Goal: Task Accomplishment & Management: Use online tool/utility

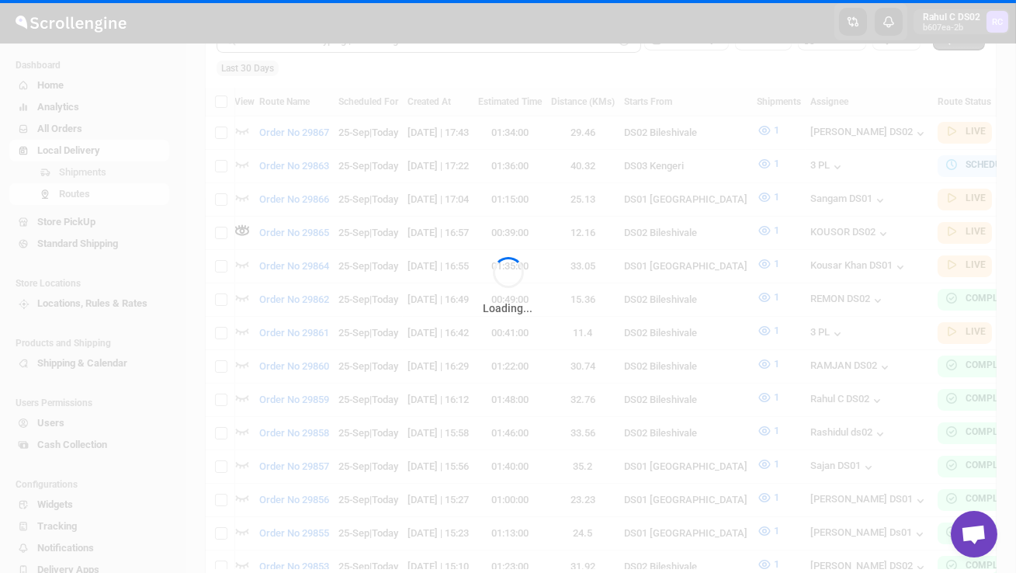
scroll to position [0, 1]
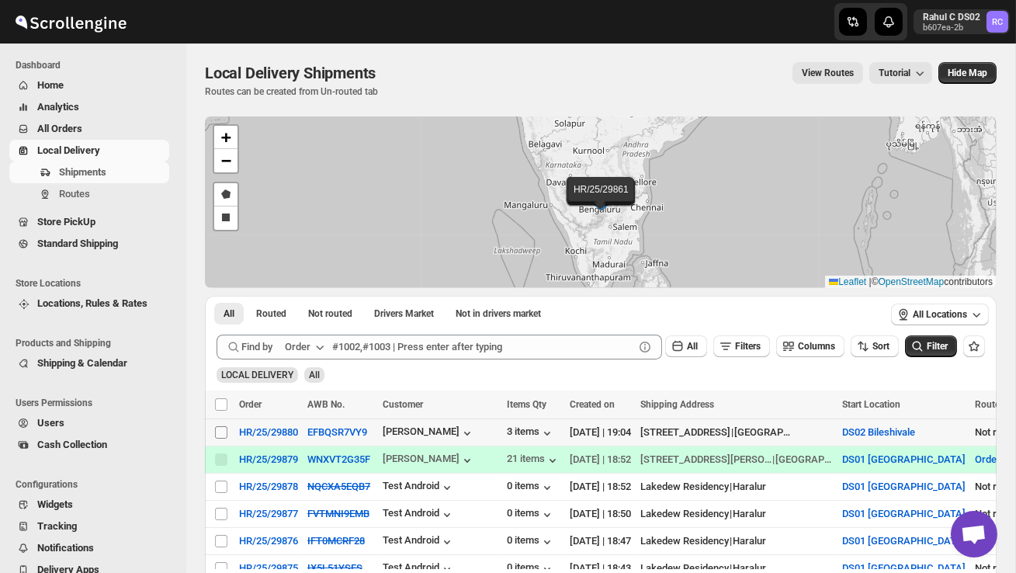
click at [220, 434] on input "Select shipment" at bounding box center [221, 432] width 12 height 12
checkbox input "true"
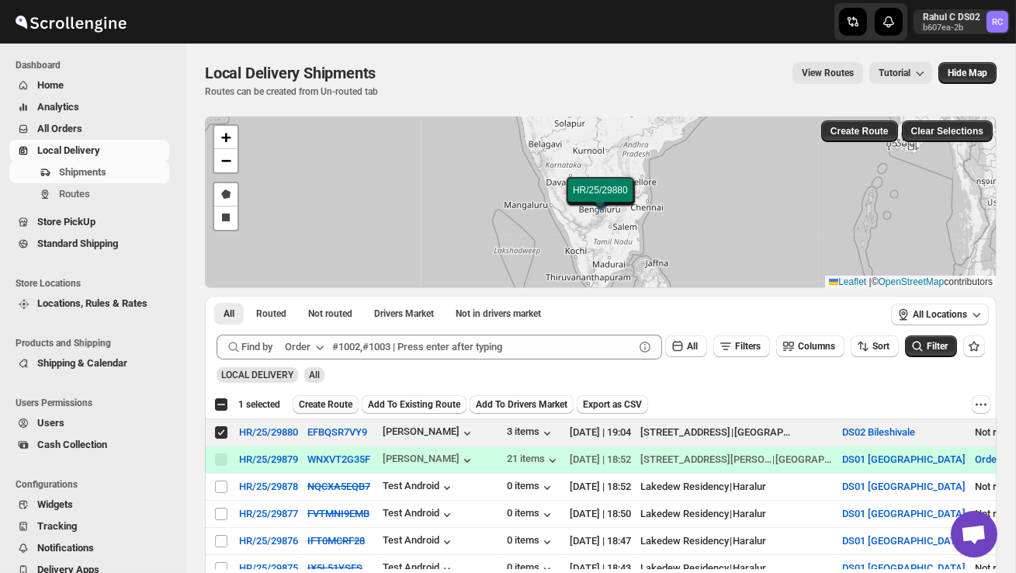
click at [313, 399] on span "Create Route" at bounding box center [326, 404] width 54 height 12
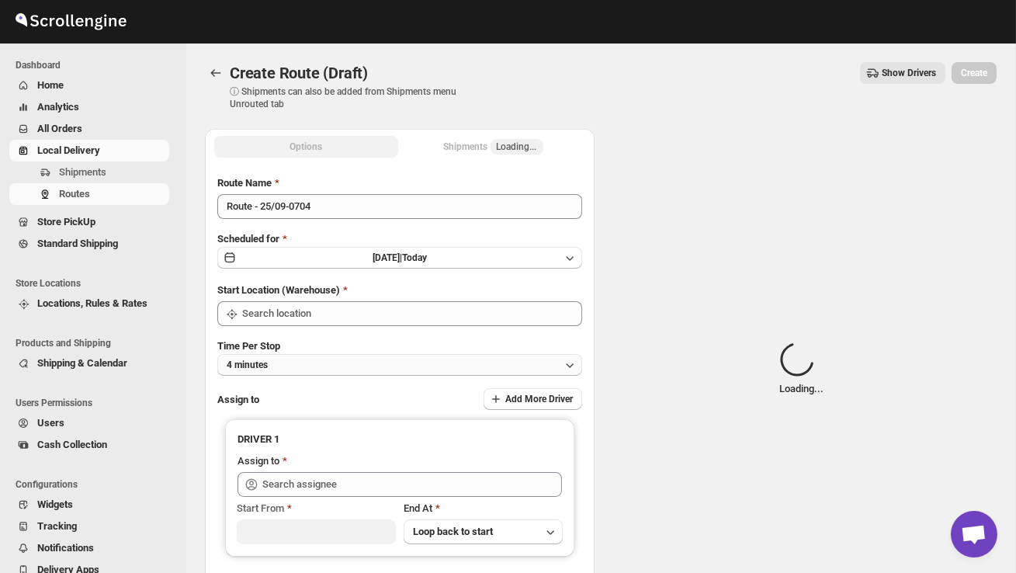
type input "DS02 Bileshivale"
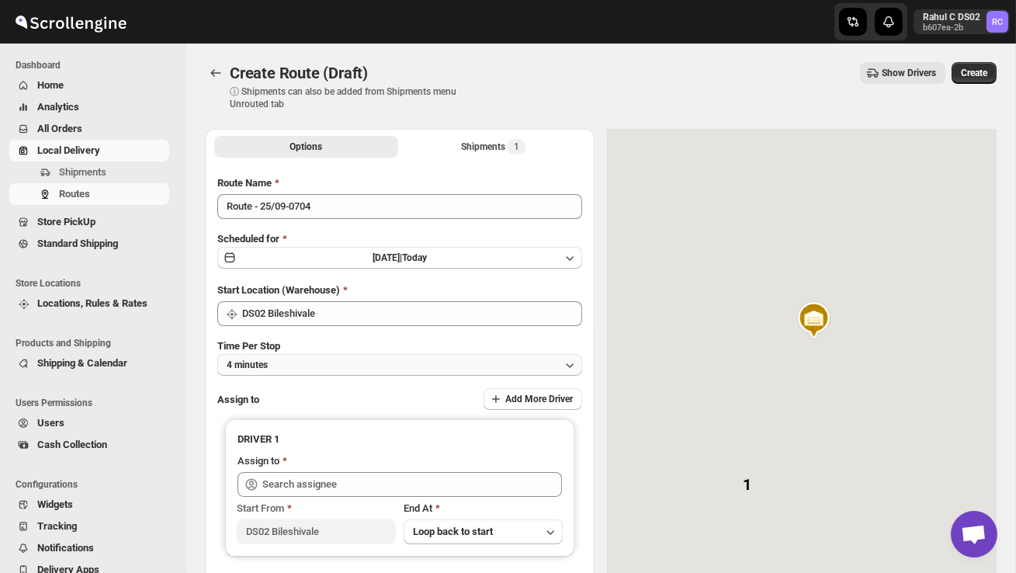
click at [293, 361] on button "4 minutes" at bounding box center [399, 365] width 365 height 22
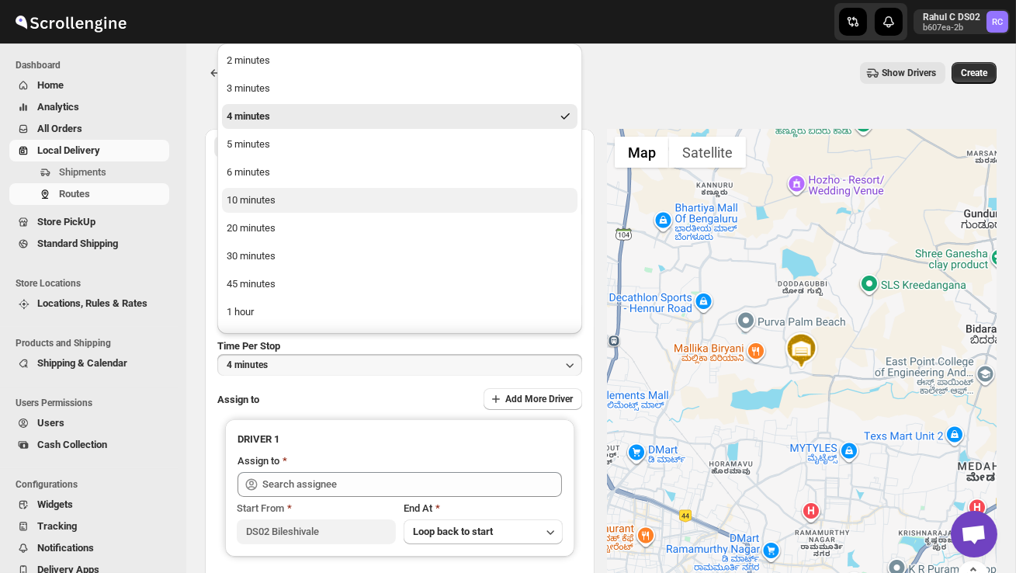
click at [255, 206] on div "10 minutes" at bounding box center [251, 200] width 49 height 16
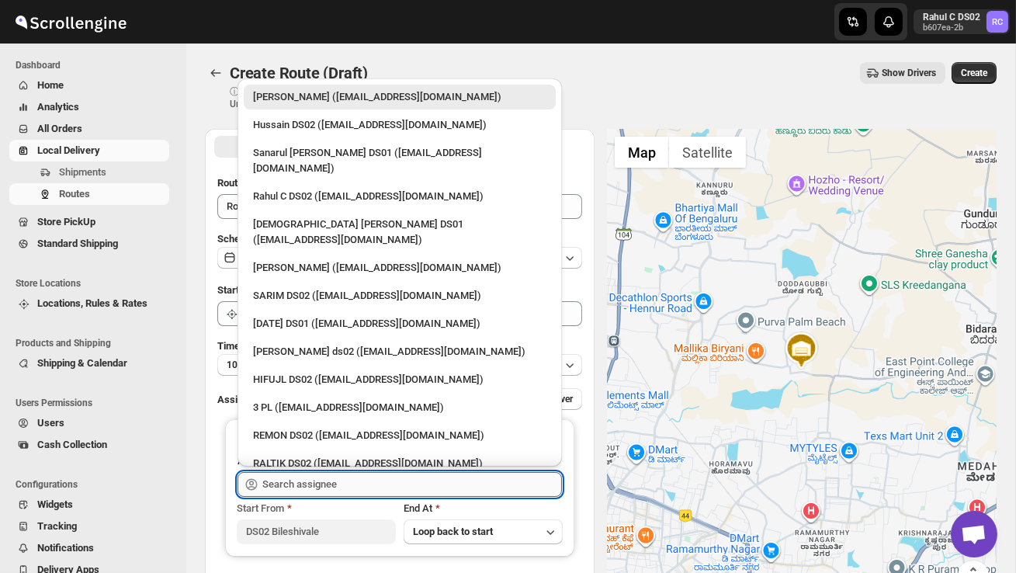
click at [280, 487] on input "text" at bounding box center [411, 484] width 299 height 25
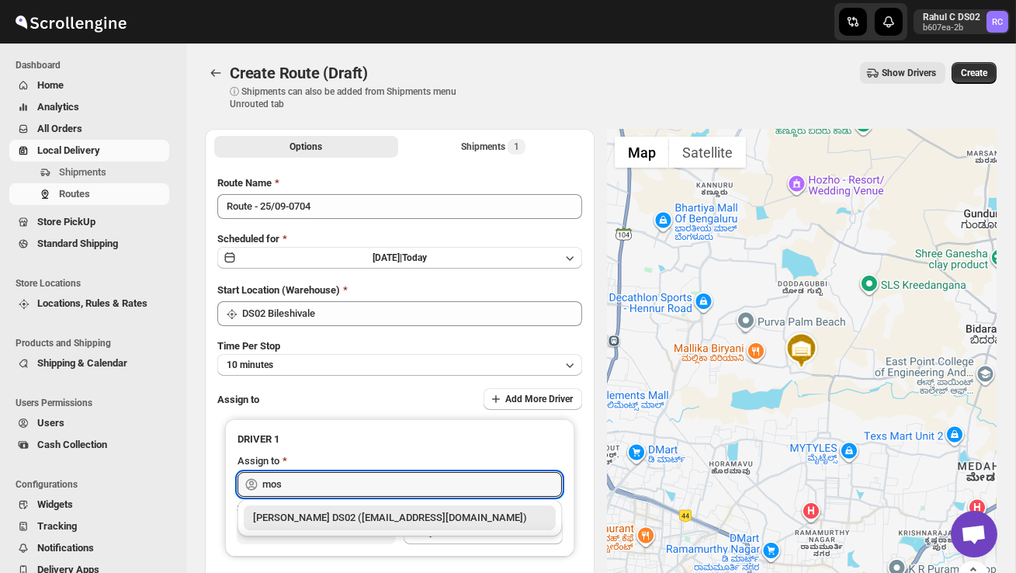
click at [300, 511] on div "[PERSON_NAME] DS02 ([EMAIL_ADDRESS][DOMAIN_NAME])" at bounding box center [399, 518] width 293 height 16
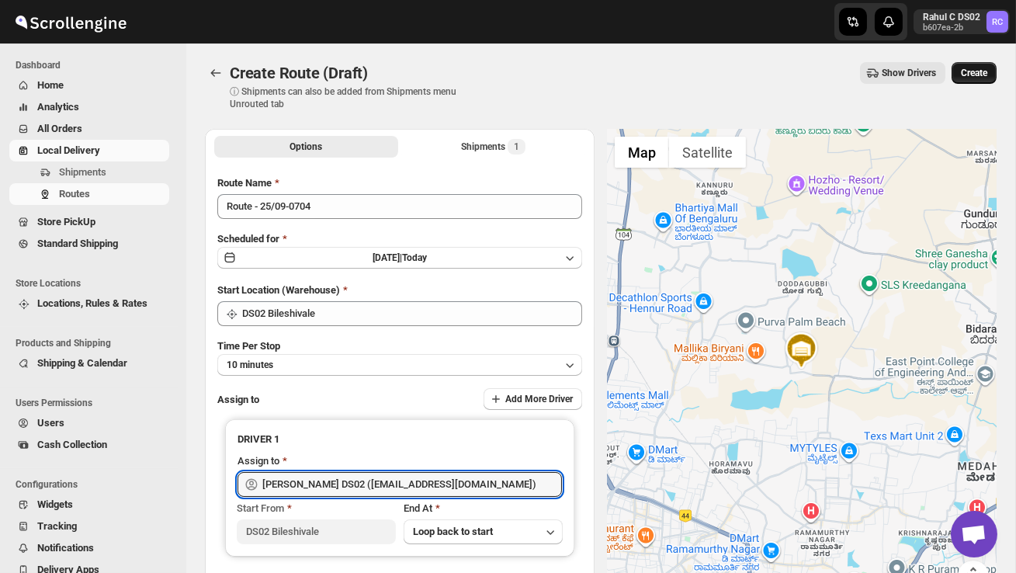
type input "[PERSON_NAME] DS02 ([EMAIL_ADDRESS][DOMAIN_NAME])"
click at [981, 72] on span "Create" at bounding box center [974, 73] width 26 height 12
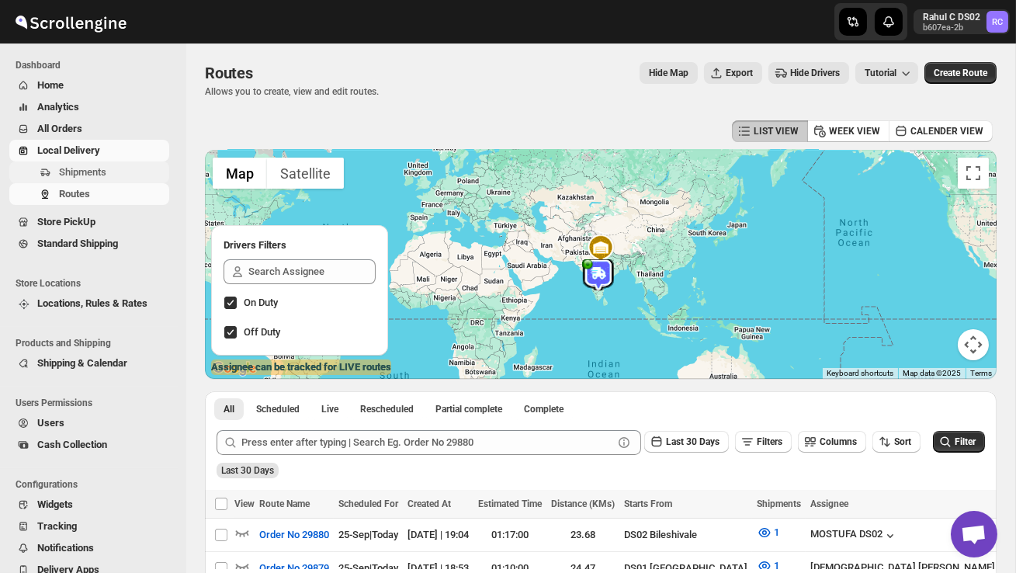
click at [106, 166] on span "Shipments" at bounding box center [82, 172] width 47 height 12
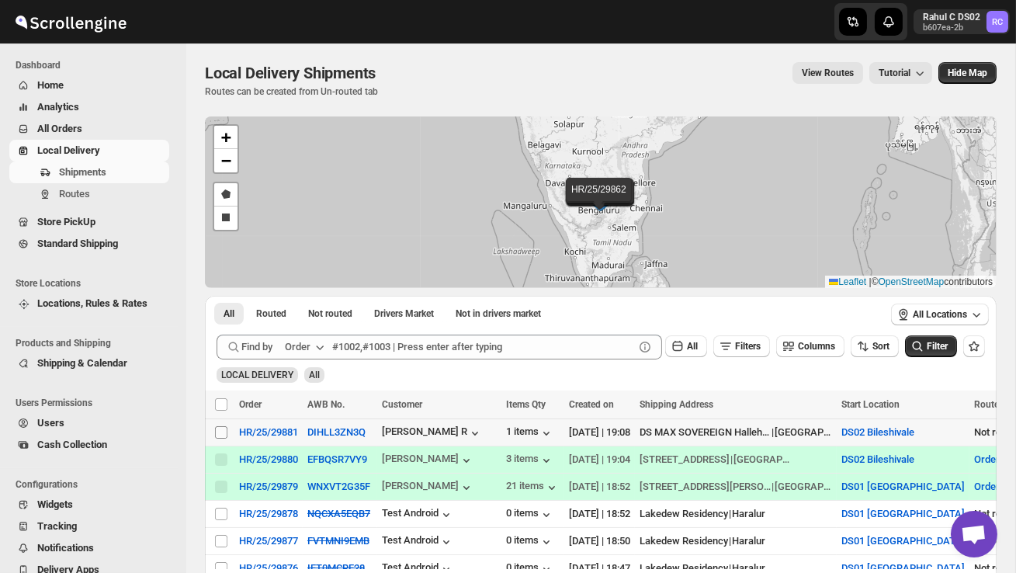
click at [222, 430] on input "Select shipment" at bounding box center [221, 432] width 12 height 12
checkbox input "true"
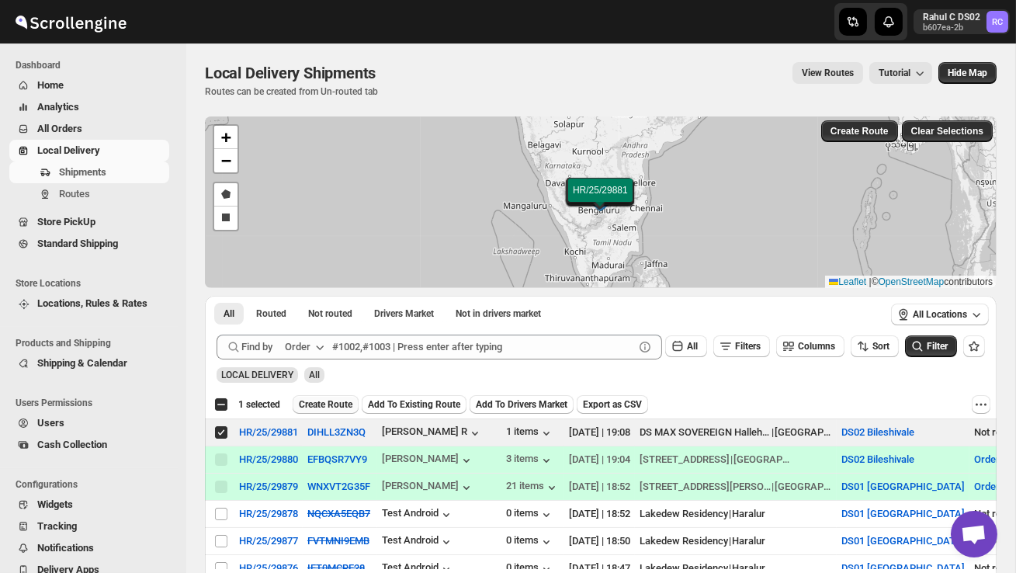
click at [349, 401] on span "Create Route" at bounding box center [326, 404] width 54 height 12
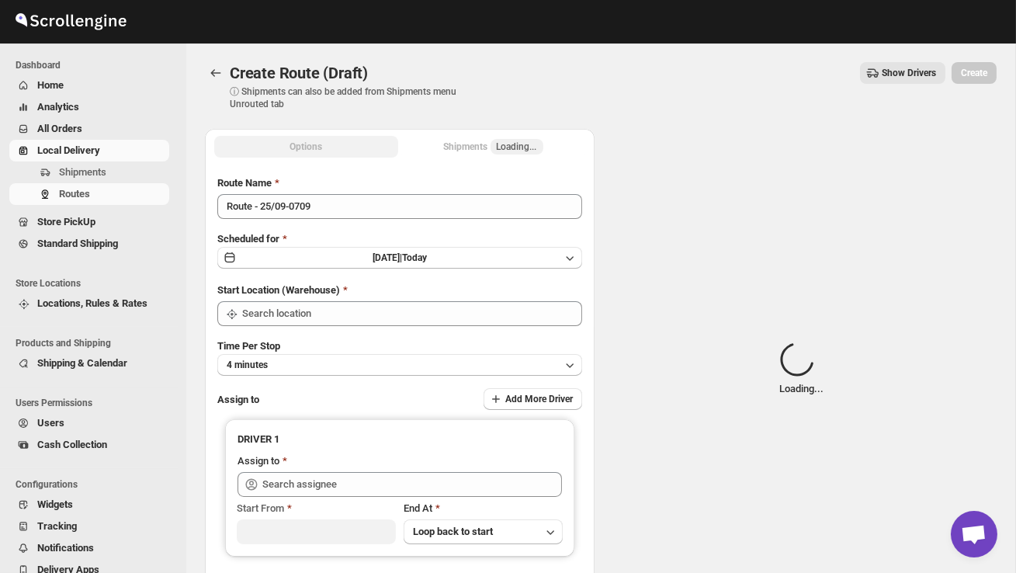
type input "DS02 Bileshivale"
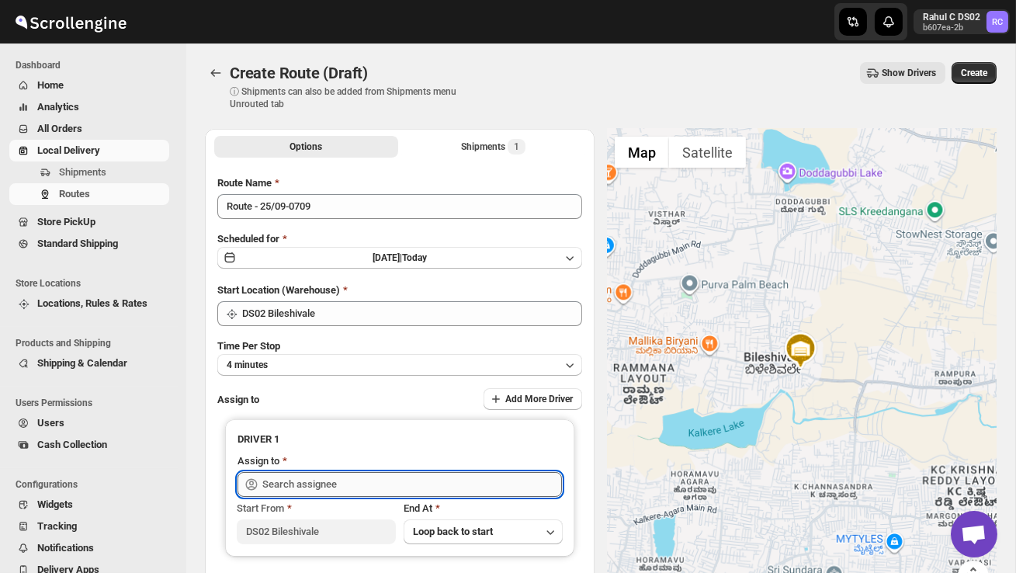
click at [354, 477] on input "text" at bounding box center [411, 484] width 299 height 25
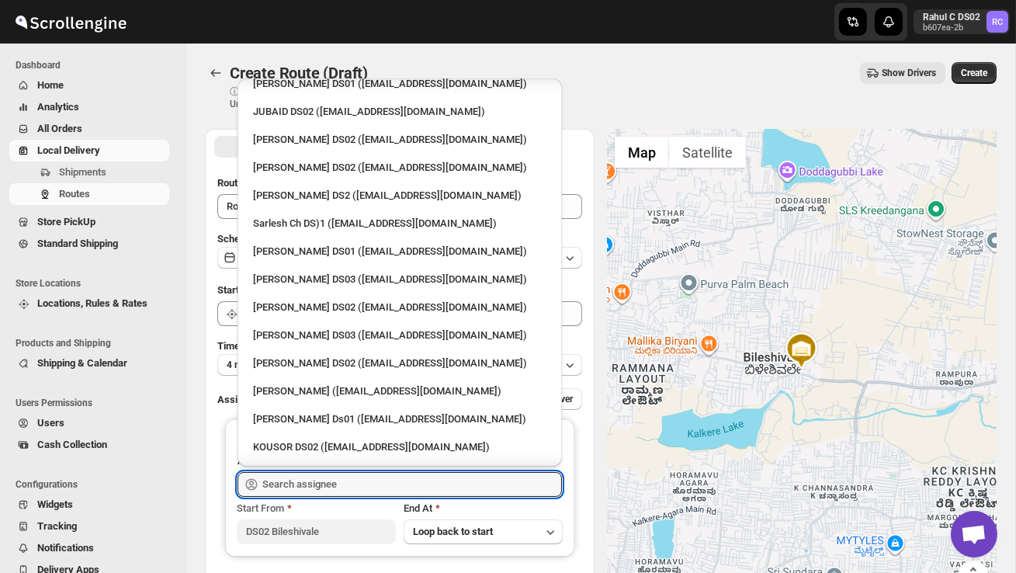
scroll to position [451, 0]
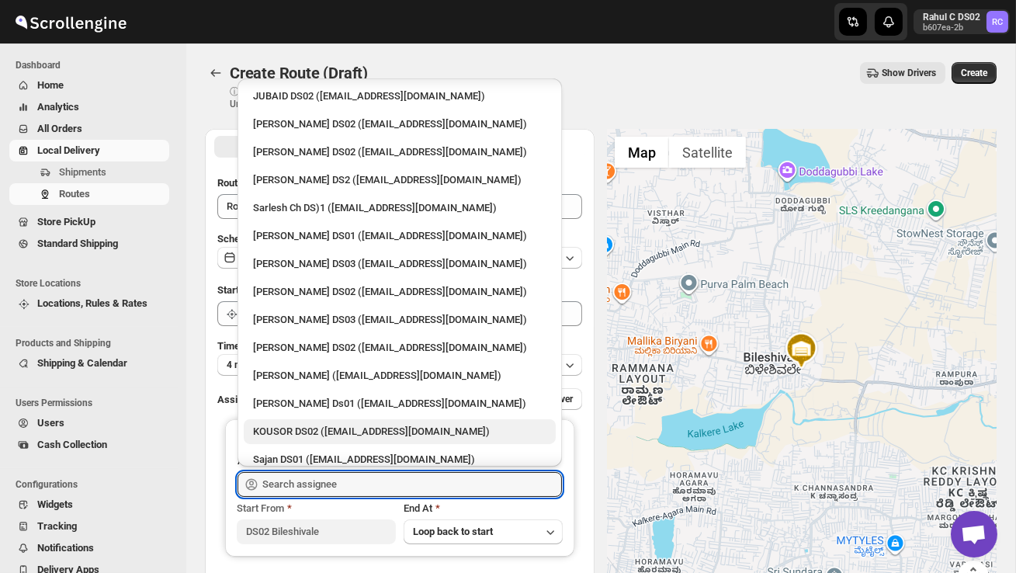
click at [344, 424] on div "KOUSOR DS02 ([EMAIL_ADDRESS][DOMAIN_NAME])" at bounding box center [399, 432] width 293 height 16
type input "KOUSOR DS02 ([EMAIL_ADDRESS][DOMAIN_NAME])"
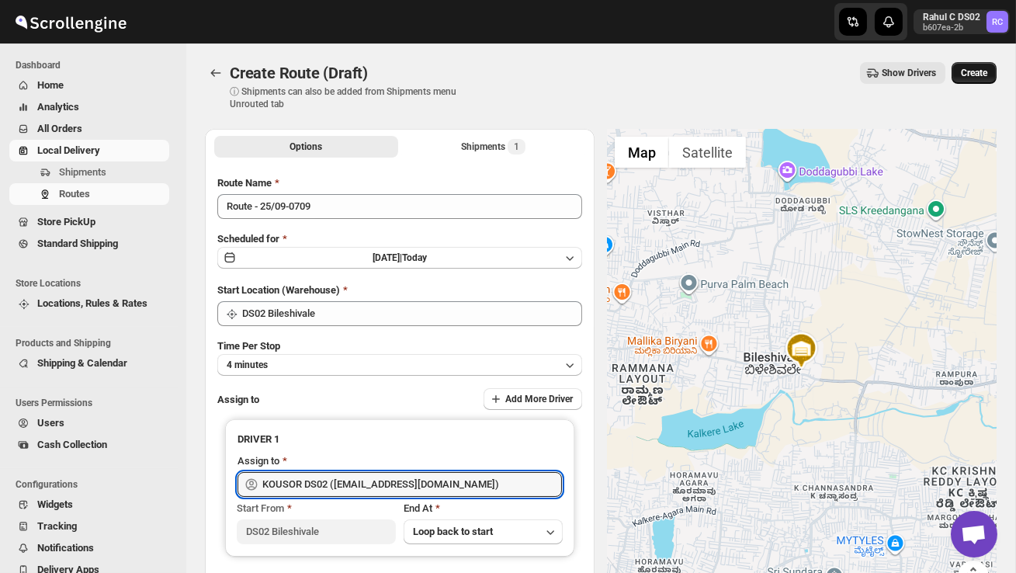
click at [981, 63] on button "Create" at bounding box center [973, 73] width 45 height 22
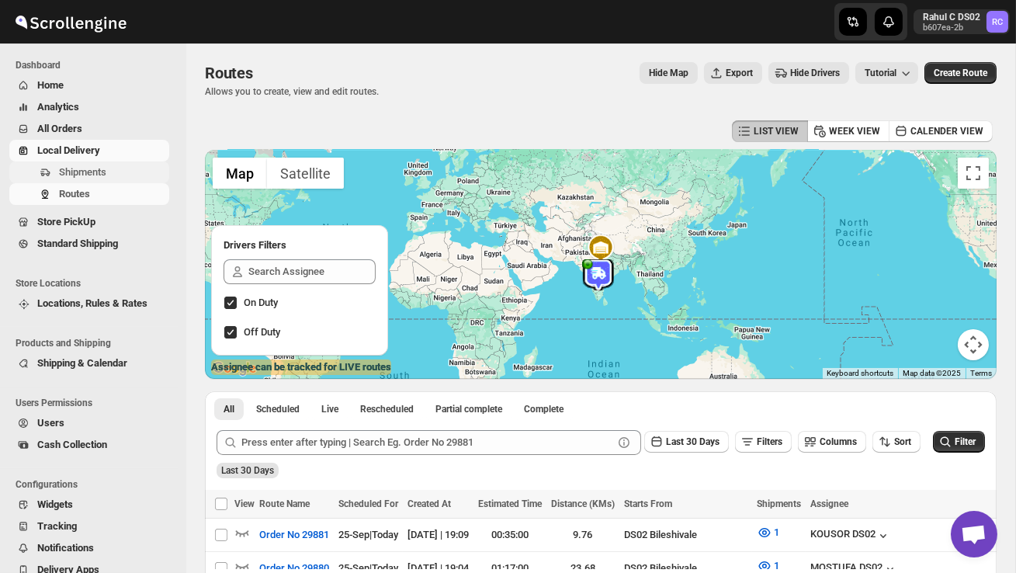
click at [110, 167] on span "Shipments" at bounding box center [112, 172] width 107 height 16
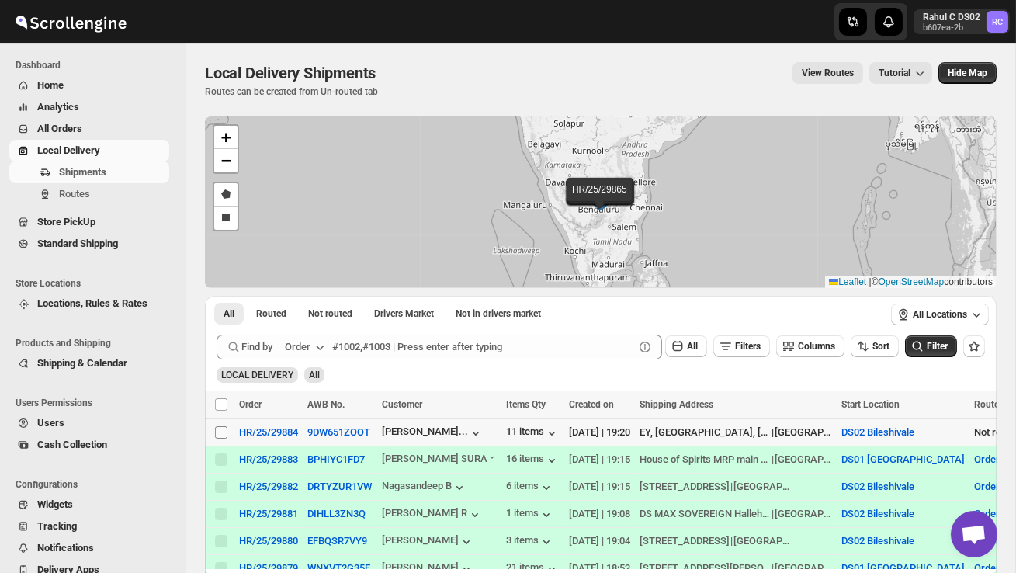
click at [220, 438] on span at bounding box center [221, 432] width 14 height 14
click at [220, 438] on input "Select shipment" at bounding box center [221, 432] width 12 height 12
click at [225, 433] on input "Select shipment" at bounding box center [221, 432] width 12 height 12
checkbox input "true"
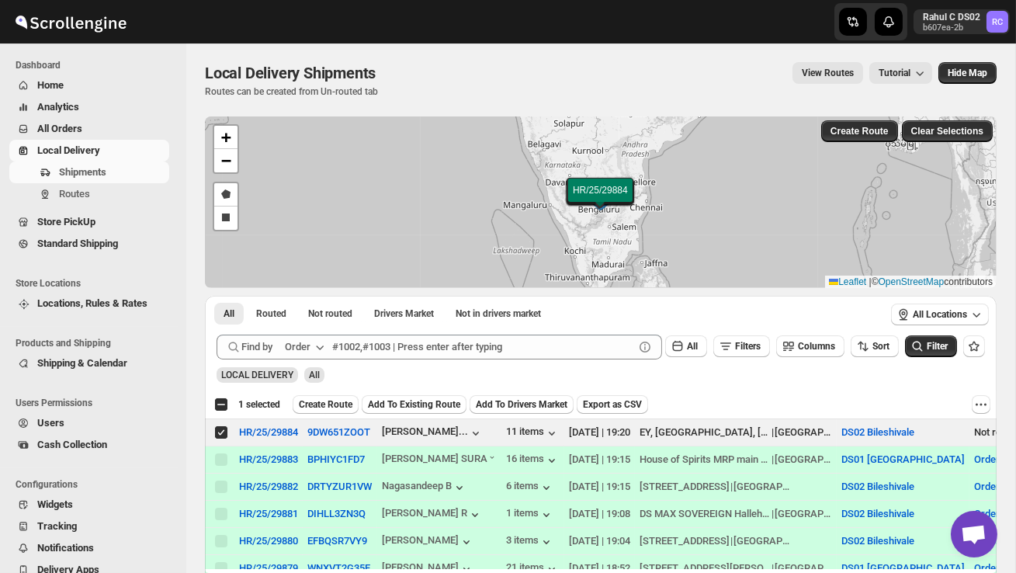
click at [344, 403] on span "Create Route" at bounding box center [326, 404] width 54 height 12
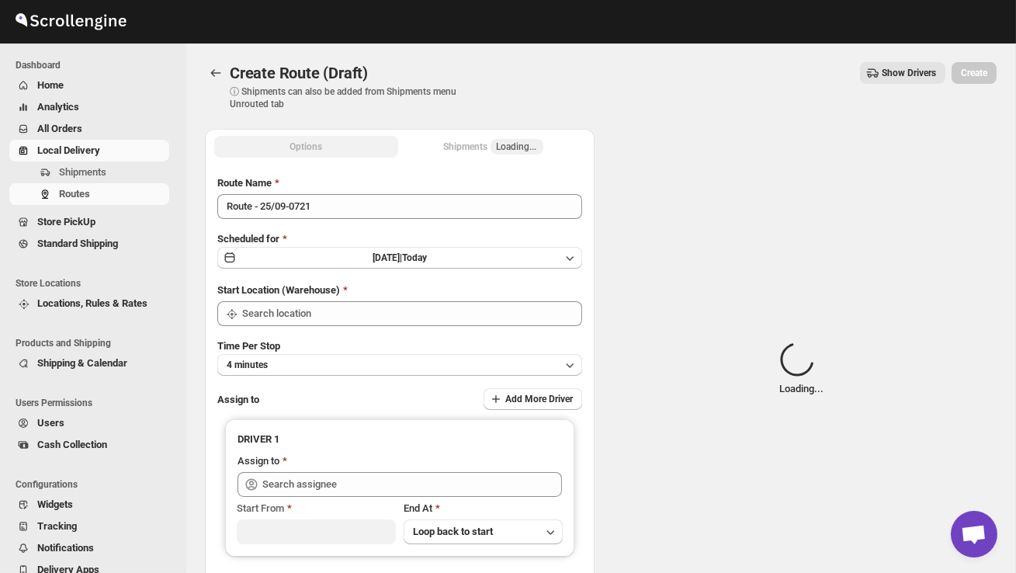
type input "DS02 Bileshivale"
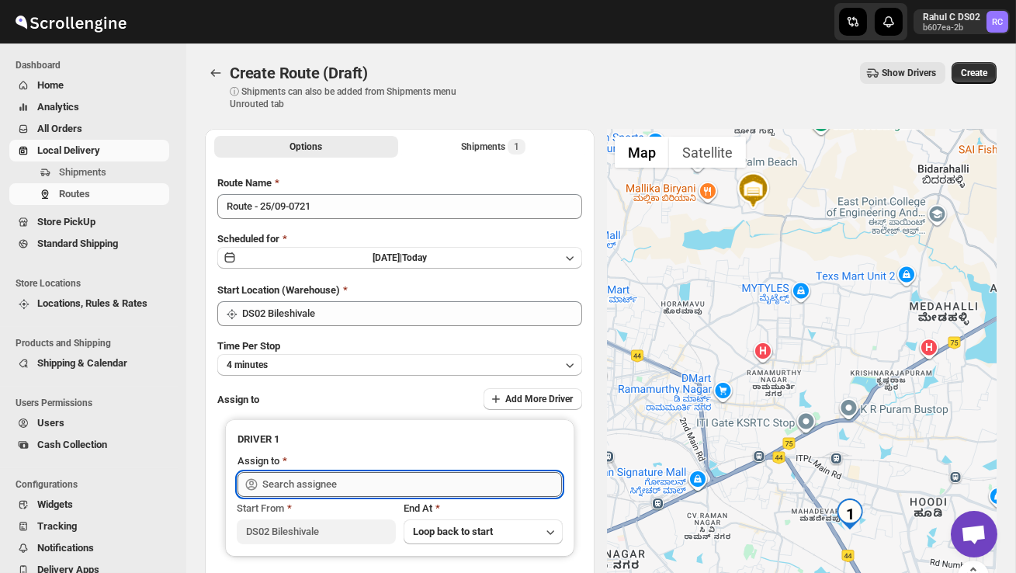
click at [348, 478] on input "text" at bounding box center [411, 484] width 299 height 25
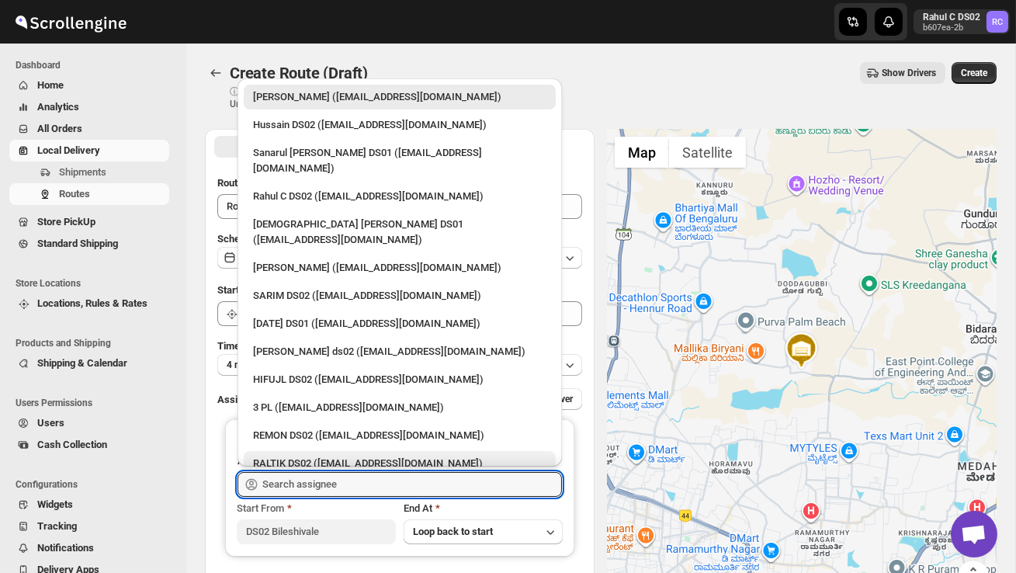
click at [341, 455] on div "RALTIK DS02 ([EMAIL_ADDRESS][DOMAIN_NAME])" at bounding box center [399, 463] width 293 height 16
type input "RALTIK DS02 ([EMAIL_ADDRESS][DOMAIN_NAME])"
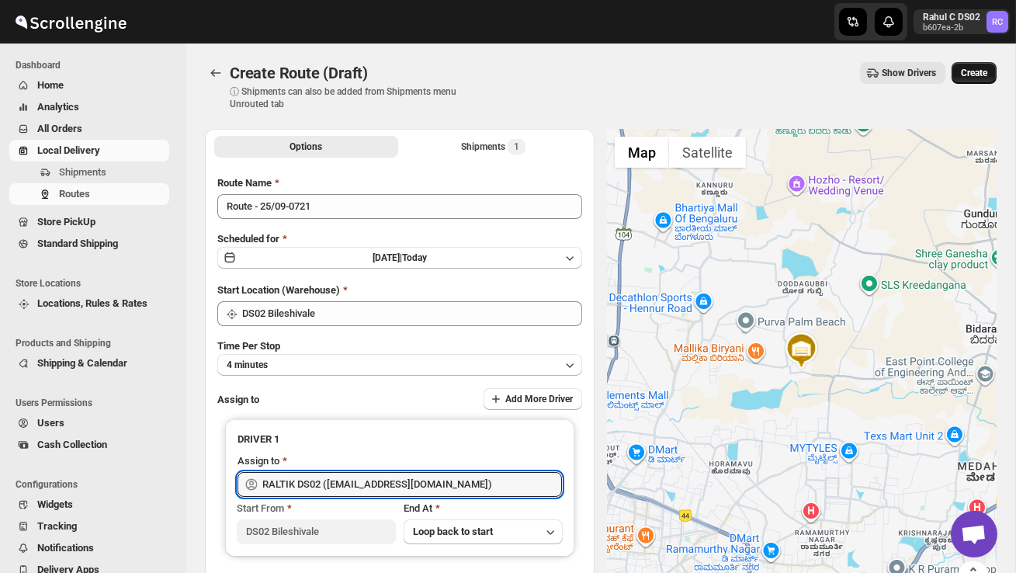
click at [969, 72] on span "Create" at bounding box center [974, 73] width 26 height 12
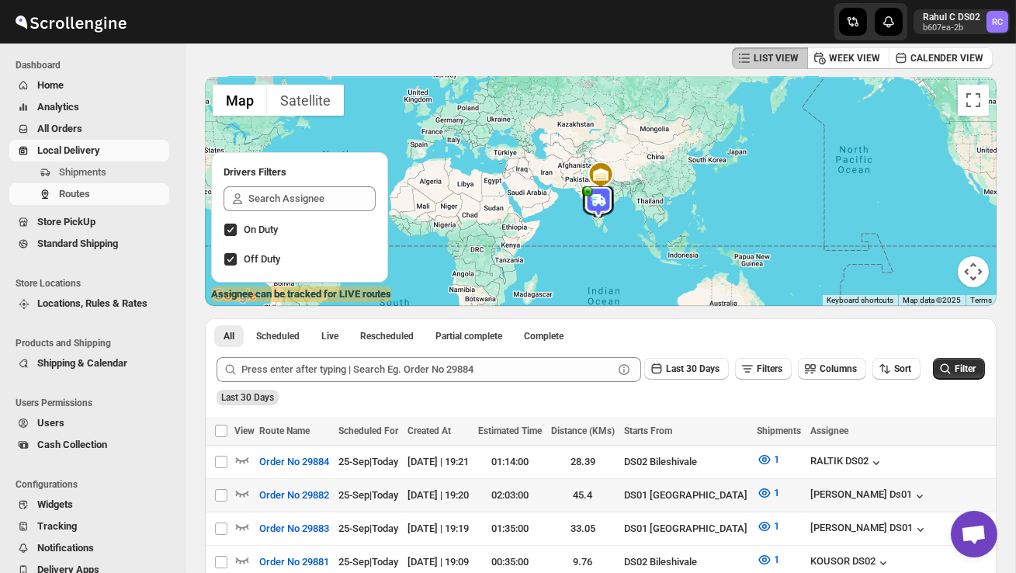
scroll to position [74, 0]
